Goal: Information Seeking & Learning: Learn about a topic

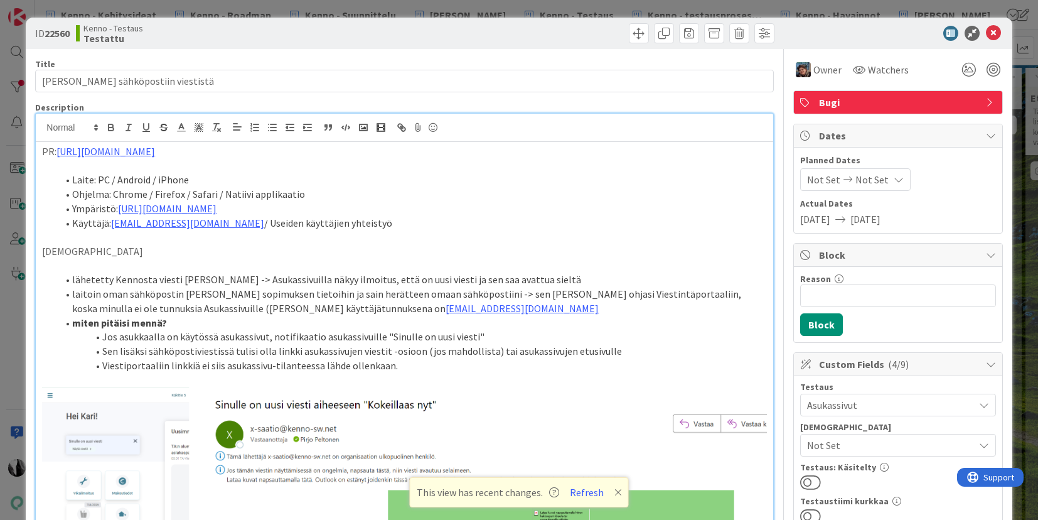
scroll to position [0, 1041]
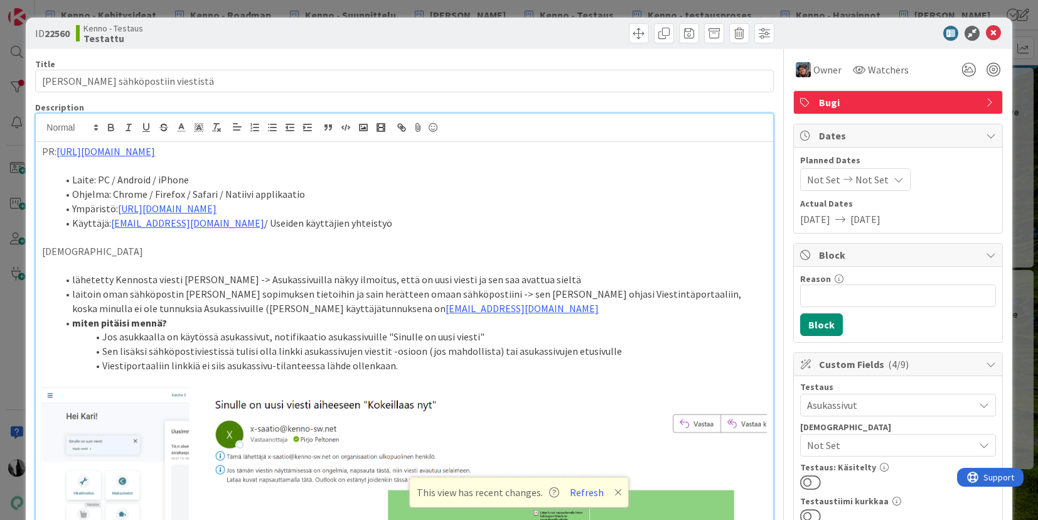
click at [922, 27] on div at bounding box center [892, 33] width 222 height 15
click at [996, 31] on icon at bounding box center [993, 33] width 15 height 15
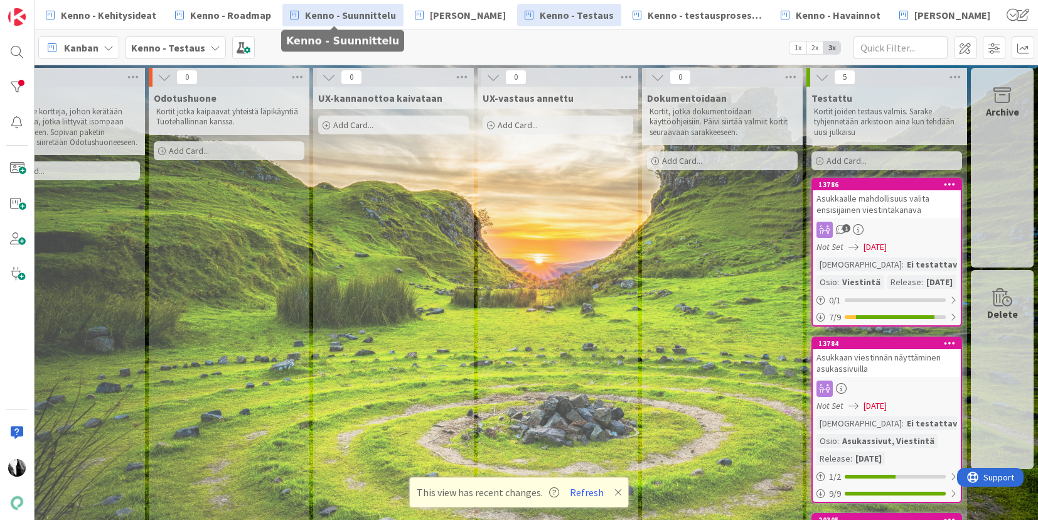
click at [367, 13] on span "Kenno - Suunnittelu" at bounding box center [350, 15] width 91 height 15
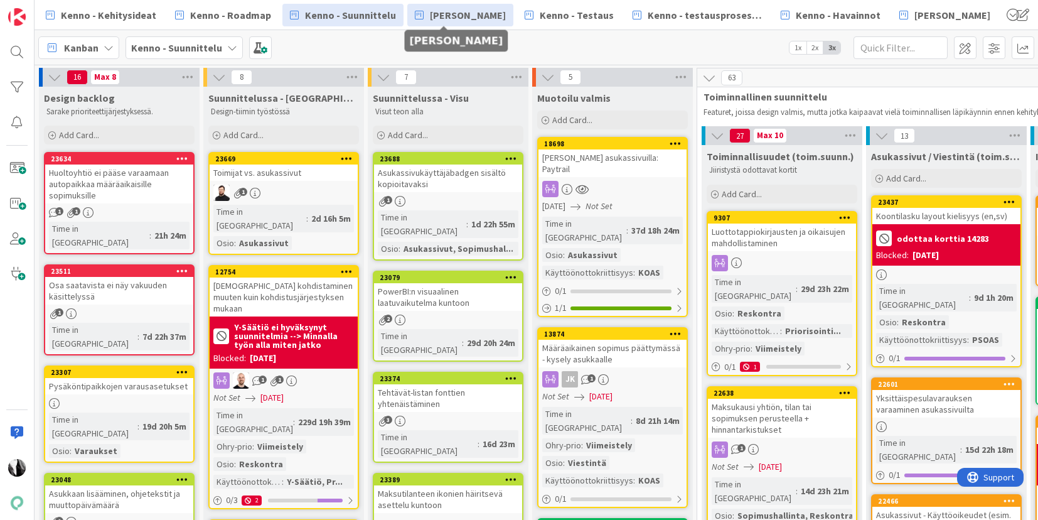
click at [471, 9] on span "[PERSON_NAME]" at bounding box center [468, 15] width 76 height 15
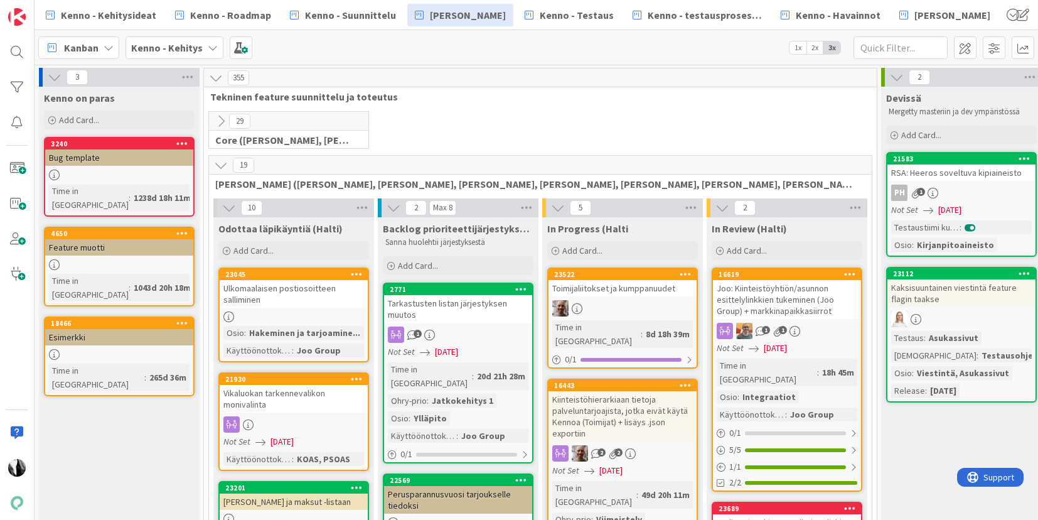
click at [221, 161] on icon at bounding box center [221, 165] width 14 height 14
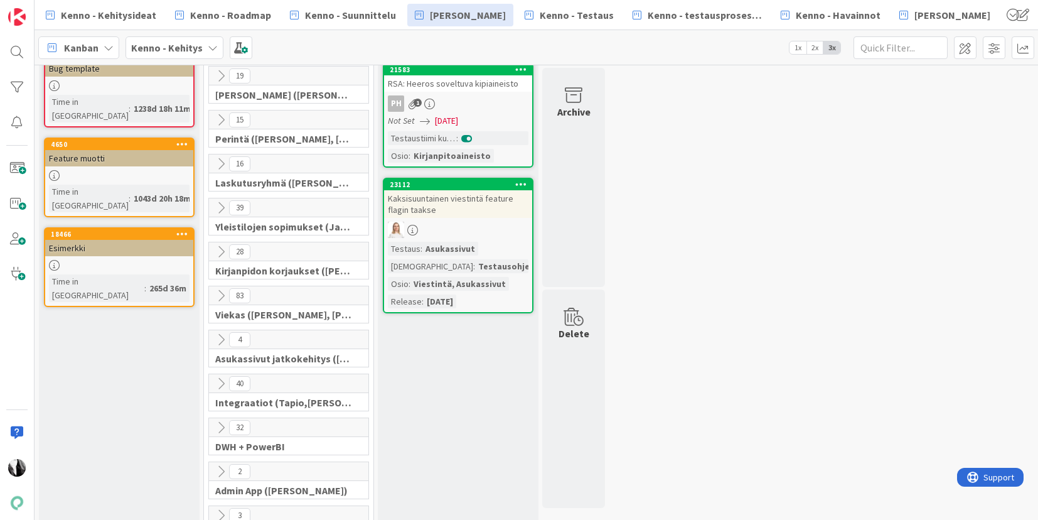
scroll to position [93, 0]
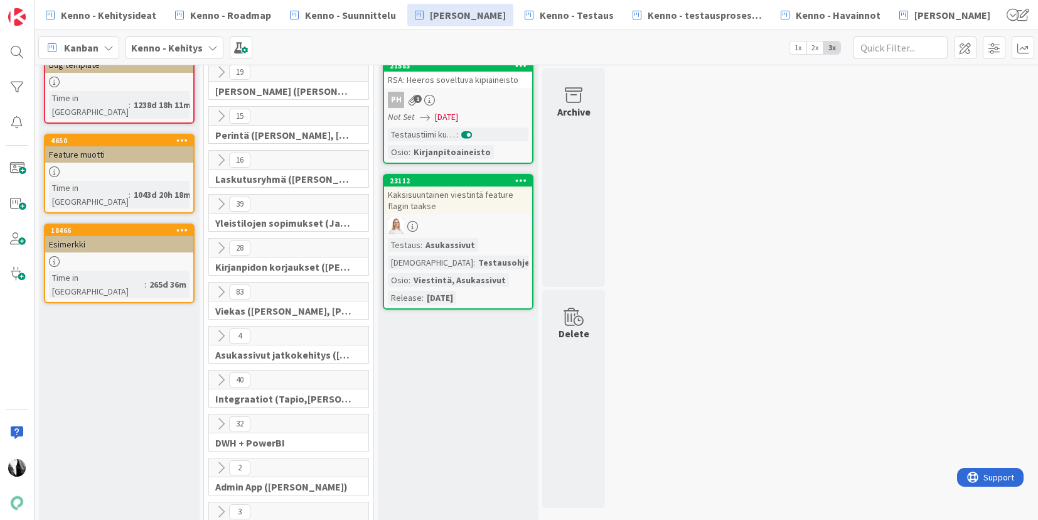
click at [219, 291] on icon at bounding box center [221, 292] width 14 height 14
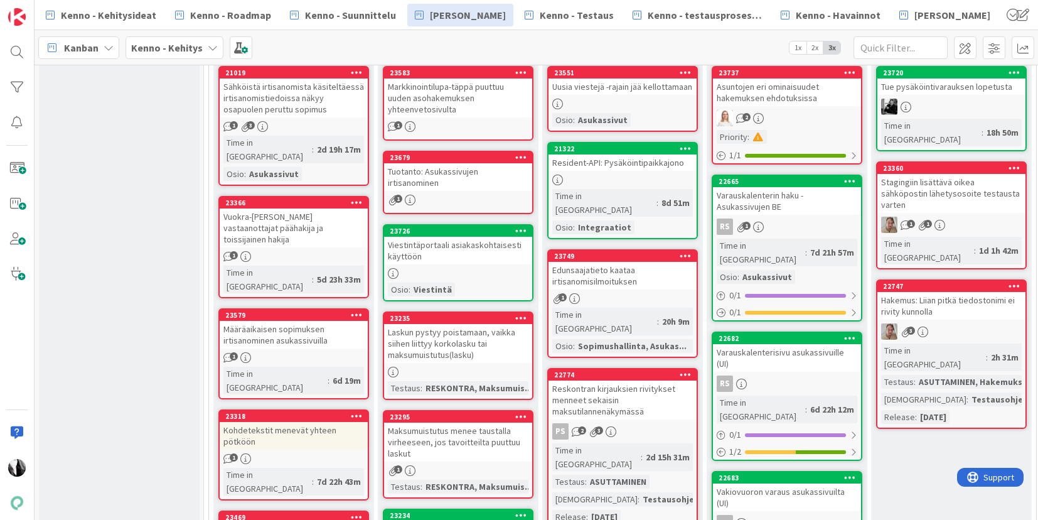
scroll to position [416, 0]
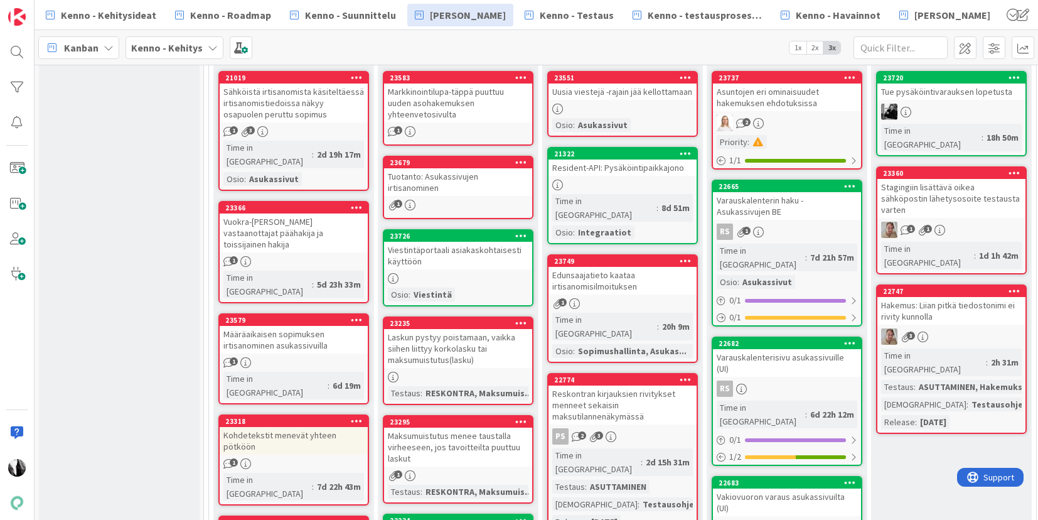
click at [464, 255] on div "Viestintäportaali asiakaskohtaisesti käyttöön" at bounding box center [458, 256] width 148 height 28
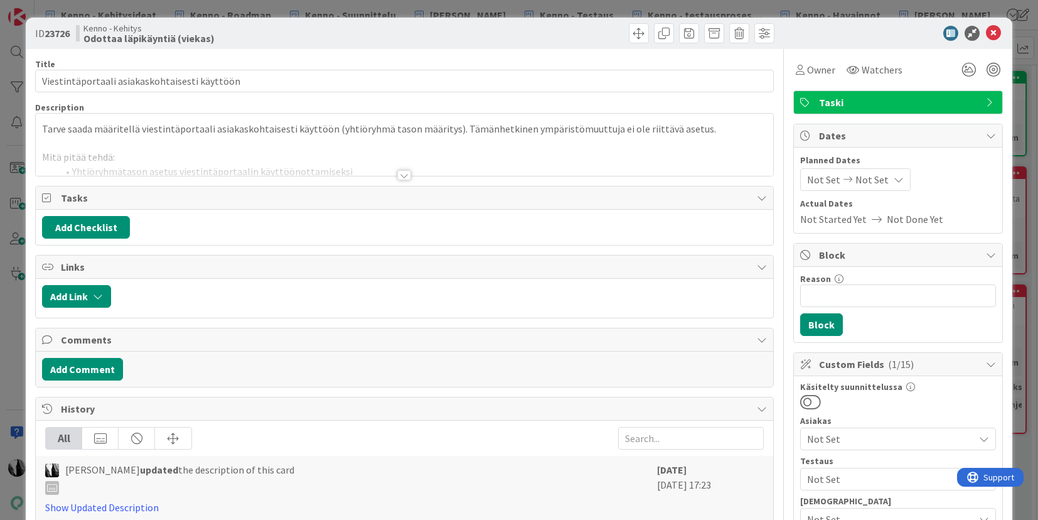
click at [404, 174] on div at bounding box center [404, 175] width 14 height 10
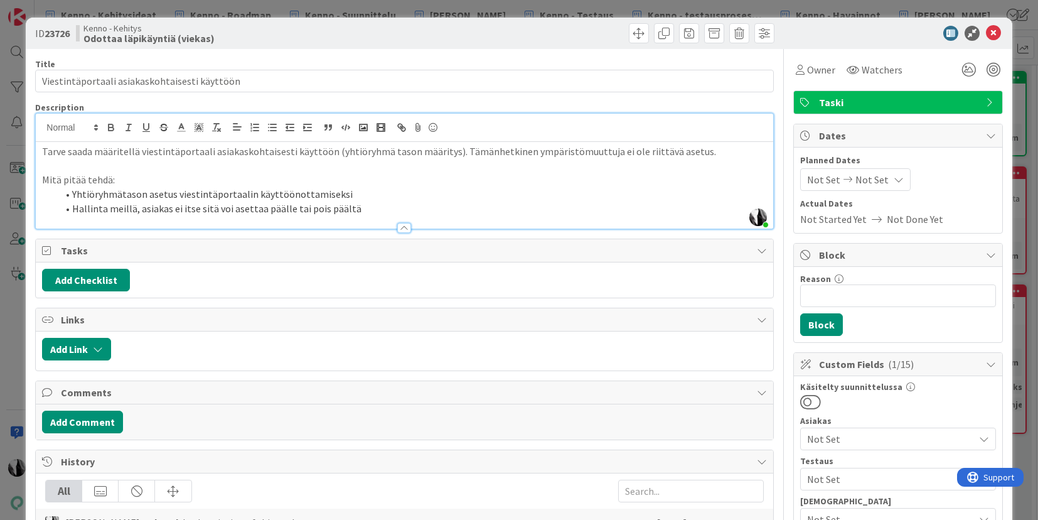
click at [709, 153] on p "Tarve saada määritellä viestintäportaali asiakaskohtaisesti käyttöön (yhtiöryhm…" at bounding box center [404, 151] width 724 height 14
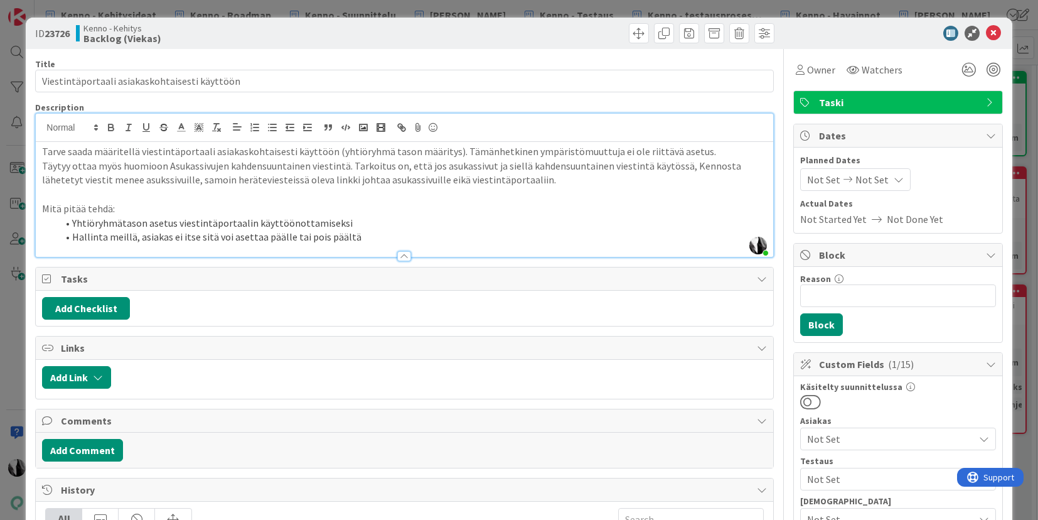
click at [113, 180] on p "Täytyy ottaa myös huomioon Asukassivujen kahdensuuntainen viestintä. Tarkoitus …" at bounding box center [404, 173] width 724 height 28
click at [119, 180] on p "Täytyy ottaa myös huomioon Asukassivujen kahdensuuntainen viestintä. Tarkoitus …" at bounding box center [404, 173] width 724 height 28
click at [532, 179] on p "Täytyy ottaa myös huomioon Asukassivujen kahdensuuntainen viestintä. Tarkoitus …" at bounding box center [404, 173] width 724 height 28
drag, startPoint x: 488, startPoint y: 165, endPoint x: 496, endPoint y: 166, distance: 7.6
click at [496, 166] on p "Täytyy ottaa myös huomioon Asukassivujen kahdensuuntainen viestintä. Tarkoitus …" at bounding box center [404, 173] width 724 height 28
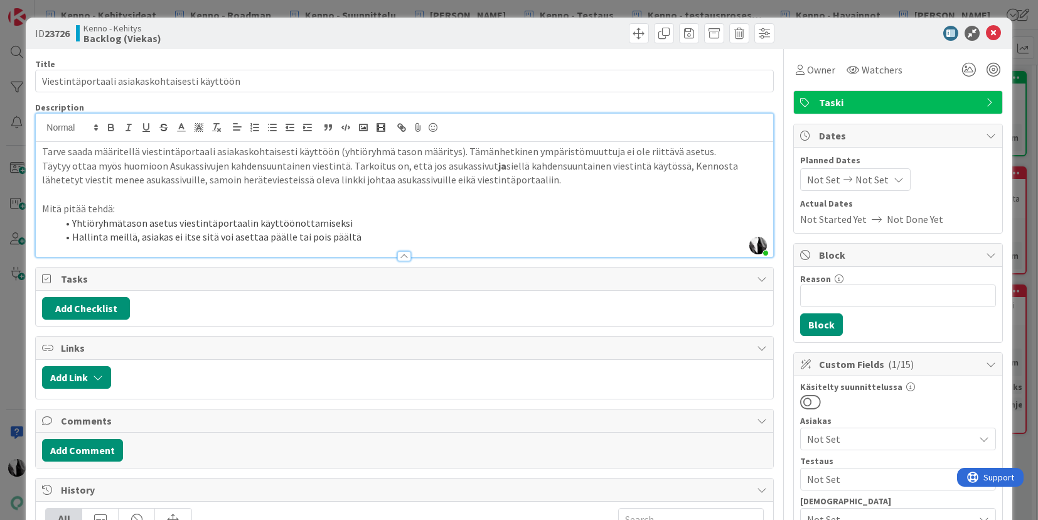
click at [560, 180] on p "Täytyy ottaa myös huomioon Asukassivujen kahdensuuntainen viestintä. Tarkoitus …" at bounding box center [404, 173] width 724 height 28
click at [350, 166] on p "Täytyy ottaa myös huomioon Asukassivujen kahdensuuntainen viestintä. Tarkoitus …" at bounding box center [404, 173] width 724 height 28
click at [348, 164] on p "Täytyy ottaa myös huomioon Asukassivujen kahdensuuntainen viestintä. Tarkoitus …" at bounding box center [404, 173] width 724 height 28
click at [840, 36] on div at bounding box center [892, 33] width 222 height 15
click at [993, 32] on icon at bounding box center [993, 33] width 15 height 15
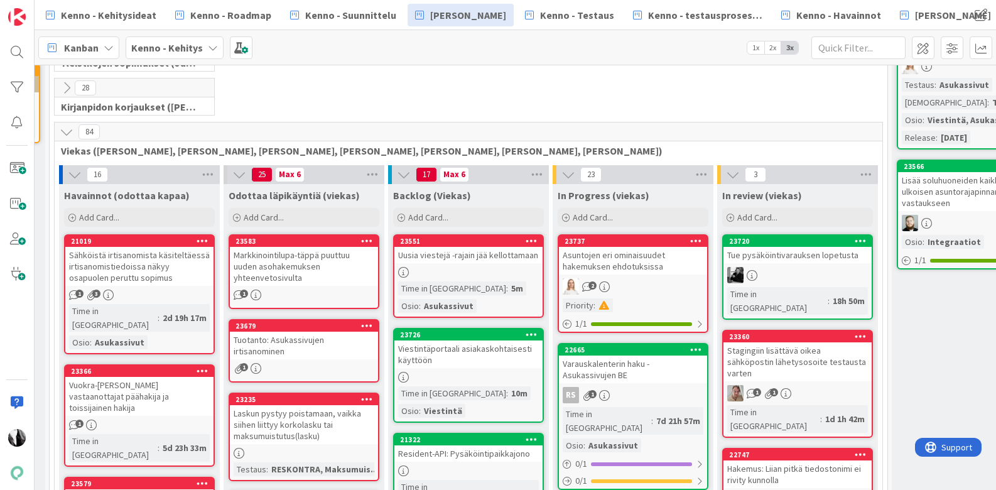
scroll to position [252, 154]
